Goal: Entertainment & Leisure: Browse casually

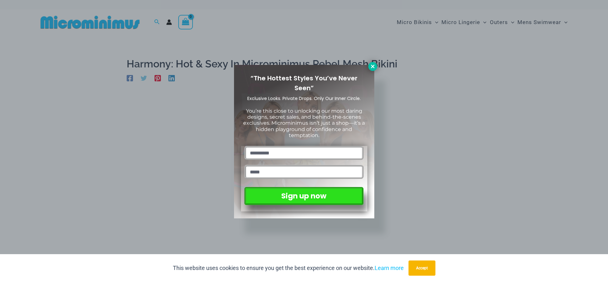
click at [374, 67] on icon at bounding box center [372, 66] width 3 height 3
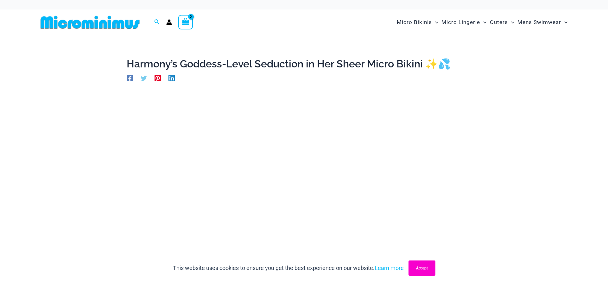
click at [417, 275] on button "Accept" at bounding box center [422, 268] width 27 height 15
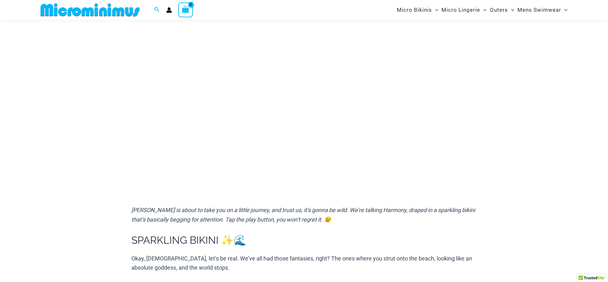
scroll to position [97, 0]
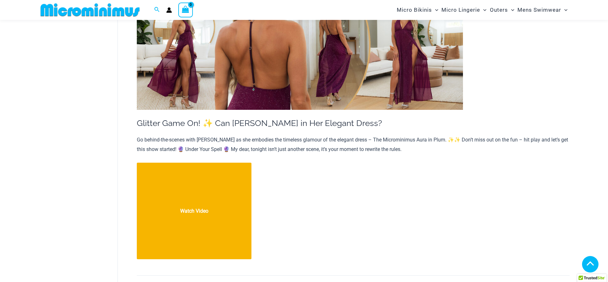
scroll to position [7241, 0]
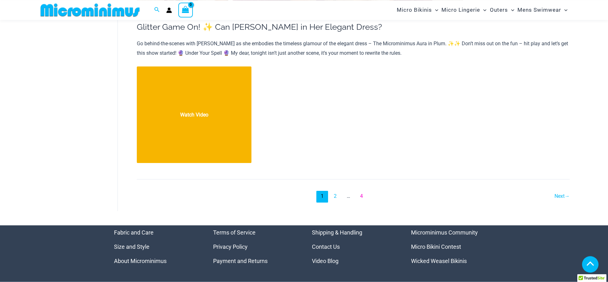
click at [362, 191] on link "4" at bounding box center [362, 197] width 12 height 12
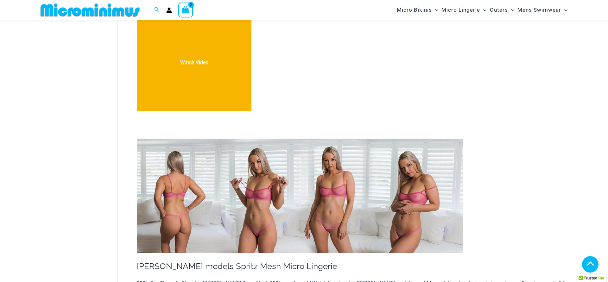
scroll to position [3011, 0]
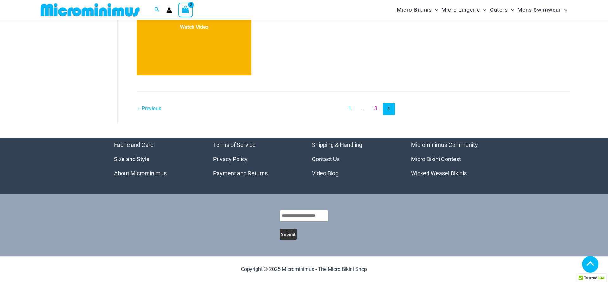
click at [378, 108] on link "3" at bounding box center [376, 109] width 12 height 12
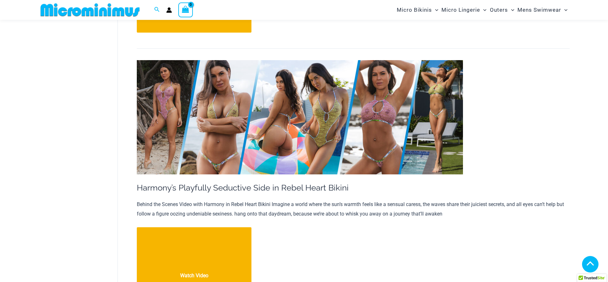
scroll to position [1319, 0]
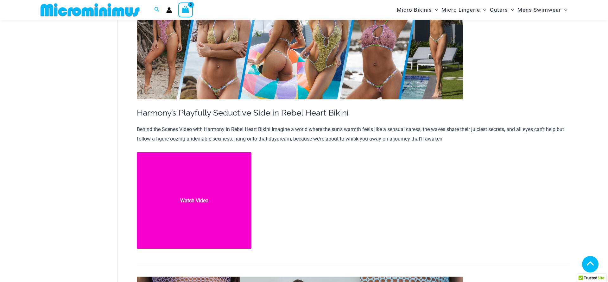
click at [201, 199] on link "Harmony’s Playfully Seductive Side in Rebel Heart Bikini Watch Video" at bounding box center [194, 200] width 115 height 97
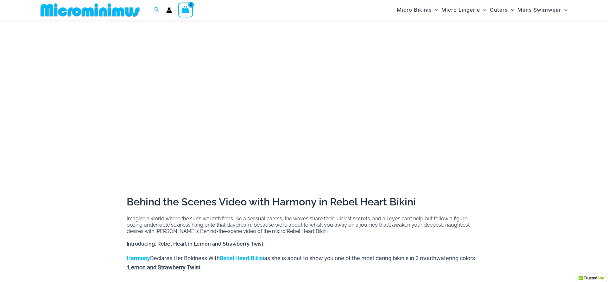
scroll to position [91, 0]
